Goal: Find contact information: Find contact information

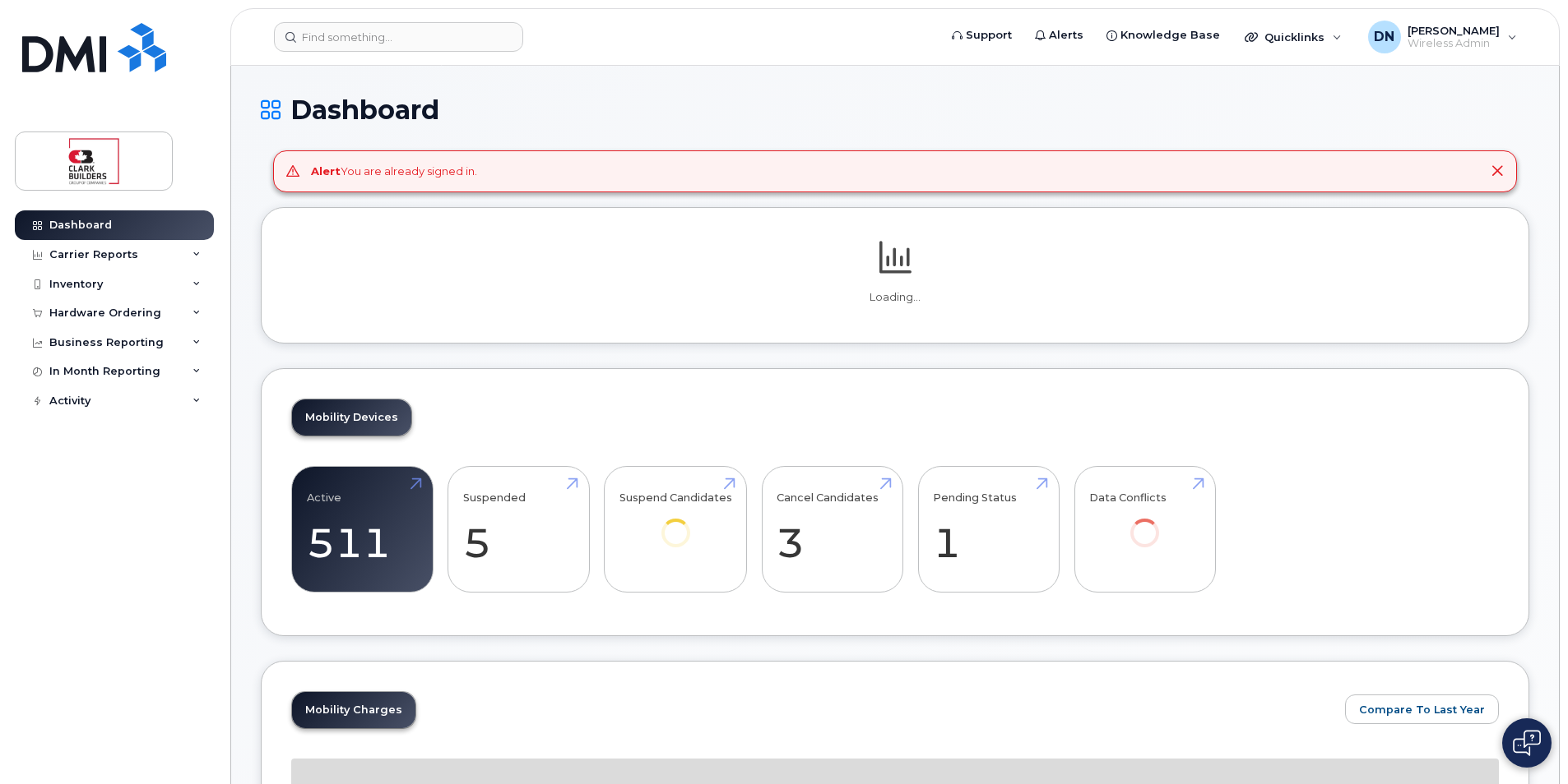
click at [394, 56] on header "Support Alerts Knowledge Base Quicklinks Suspend / Cancel Device Change SIM Car…" at bounding box center [895, 36] width 1329 height 57
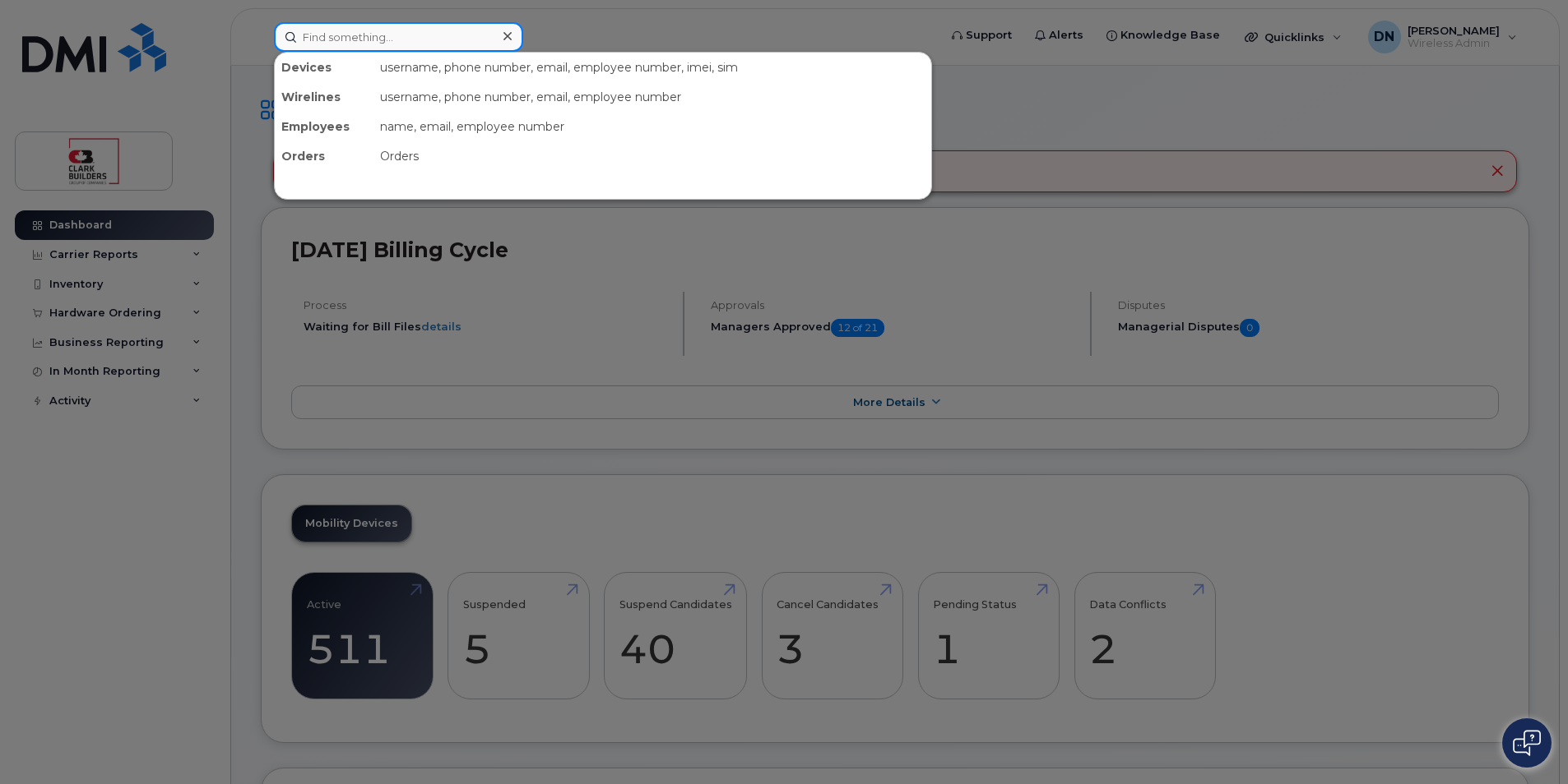
click at [424, 48] on input at bounding box center [398, 37] width 249 height 30
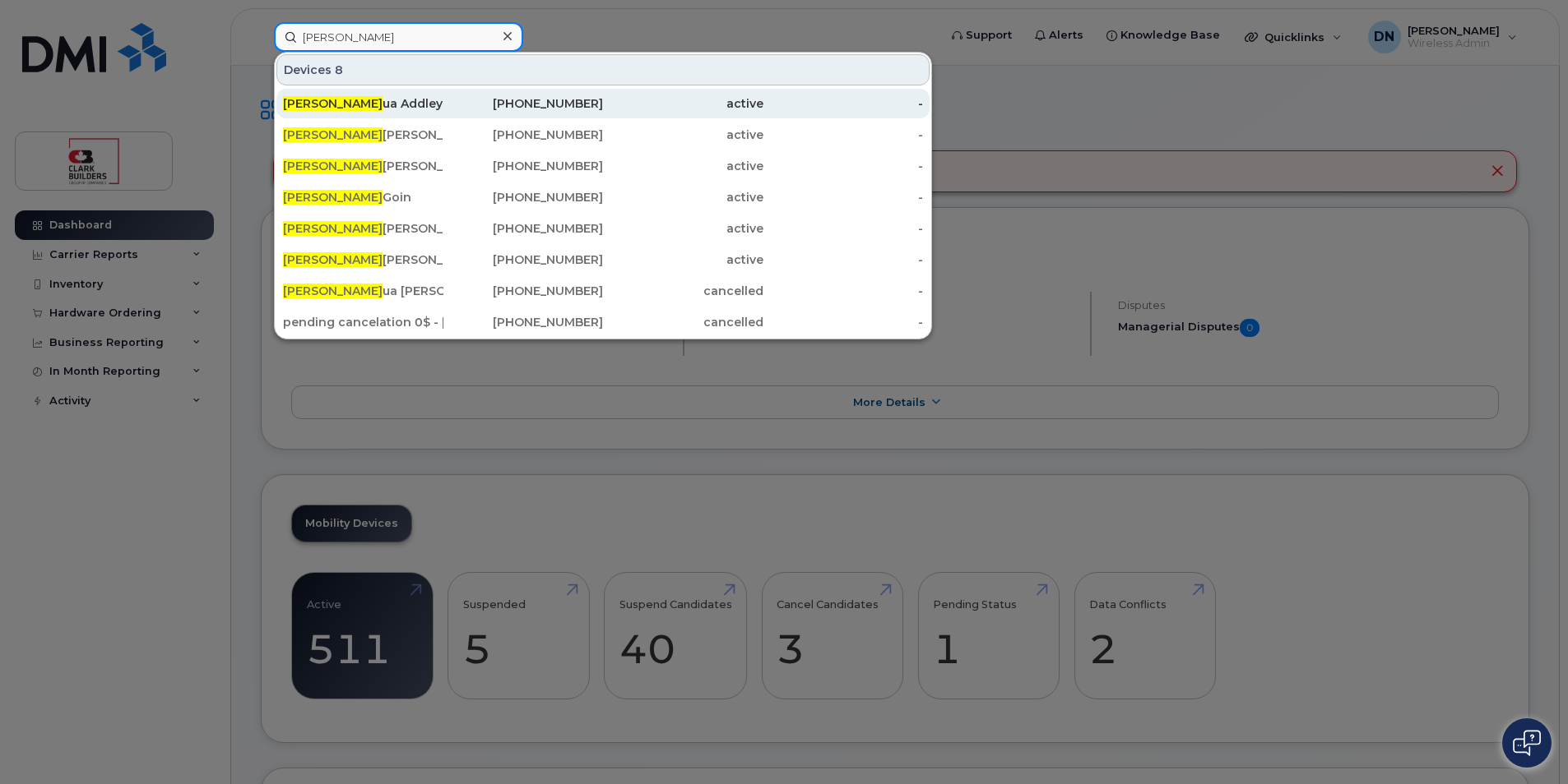
type input "[PERSON_NAME]"
click at [574, 105] on div "[PHONE_NUMBER]" at bounding box center [523, 103] width 161 height 17
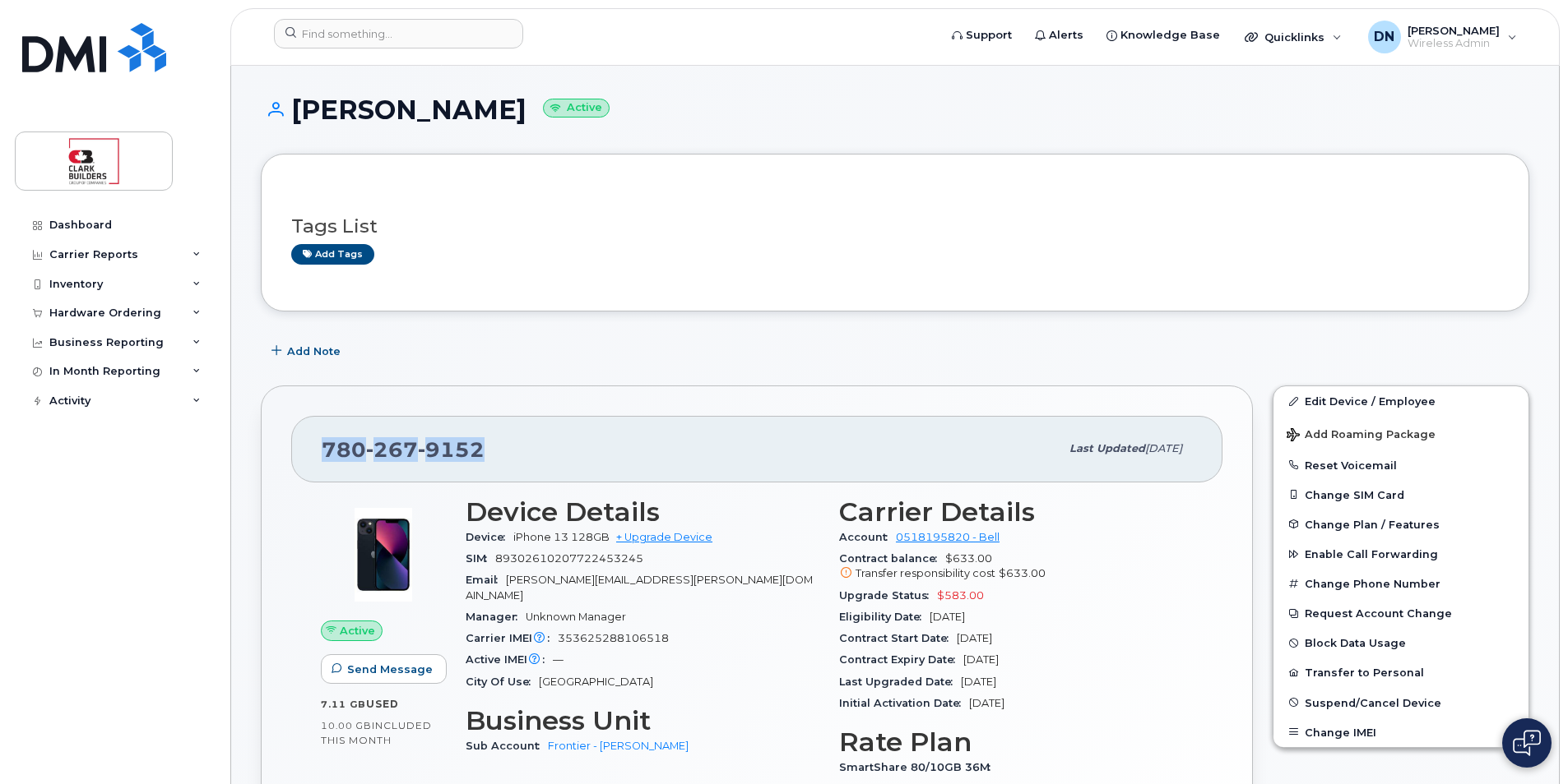
drag, startPoint x: 319, startPoint y: 452, endPoint x: 503, endPoint y: 444, distance: 184.2
click at [503, 444] on div "780 267 9152 Last updated Jul 29, 2025" at bounding box center [756, 449] width 931 height 66
copy span "780 267 9152"
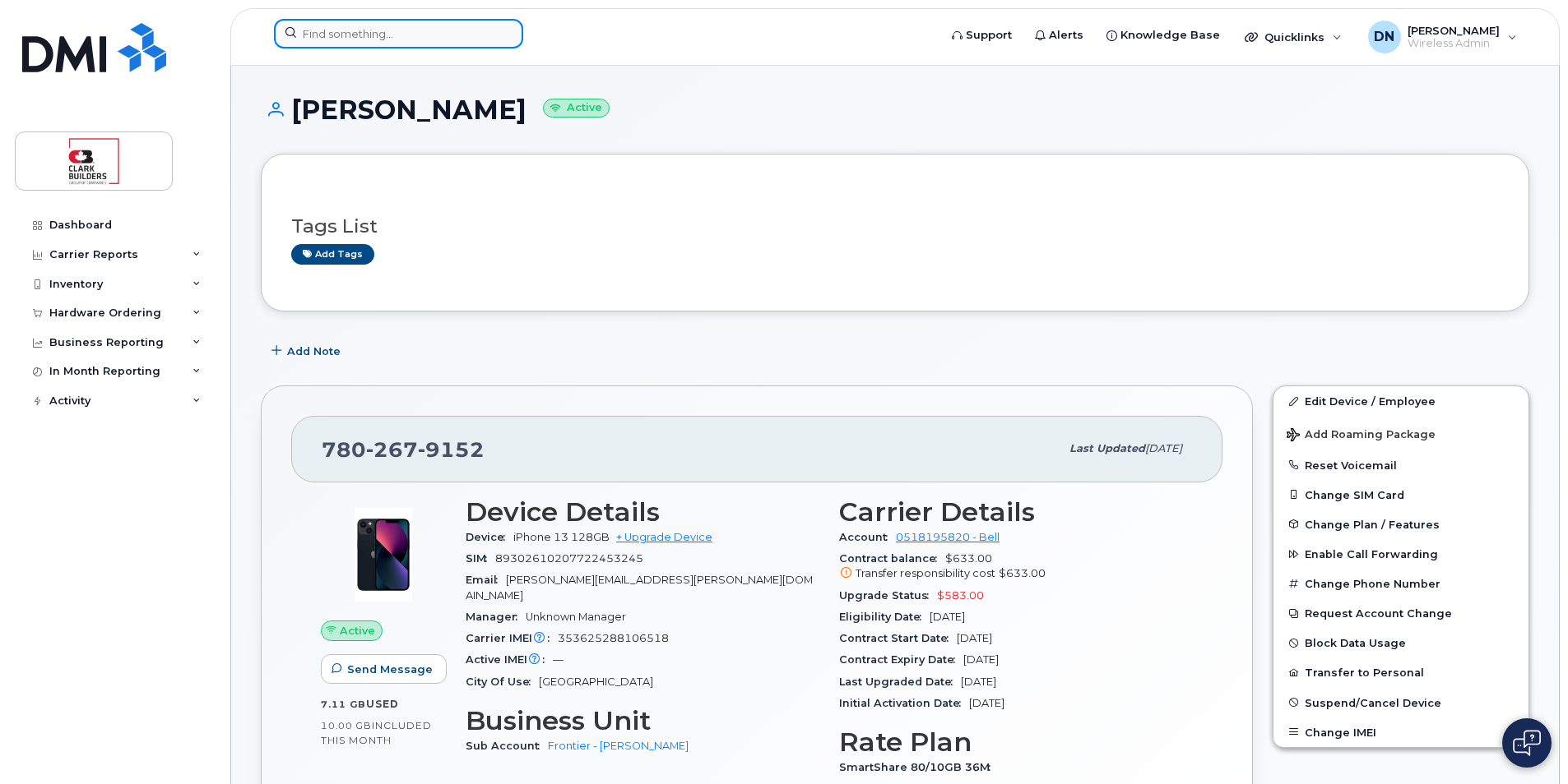
click at [437, 40] on input at bounding box center [398, 34] width 249 height 30
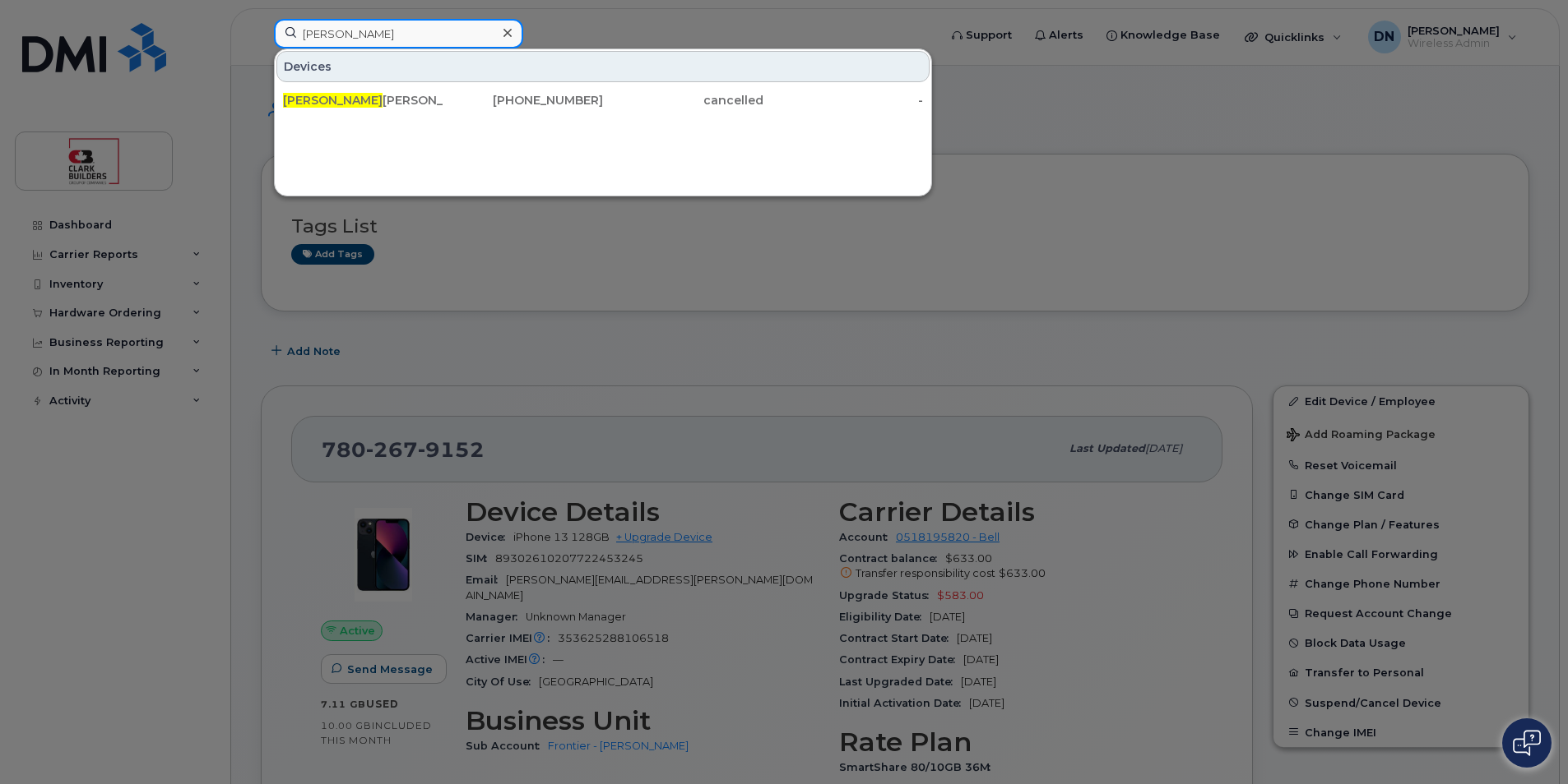
type input "brad f"
